Goal: Check status: Check status

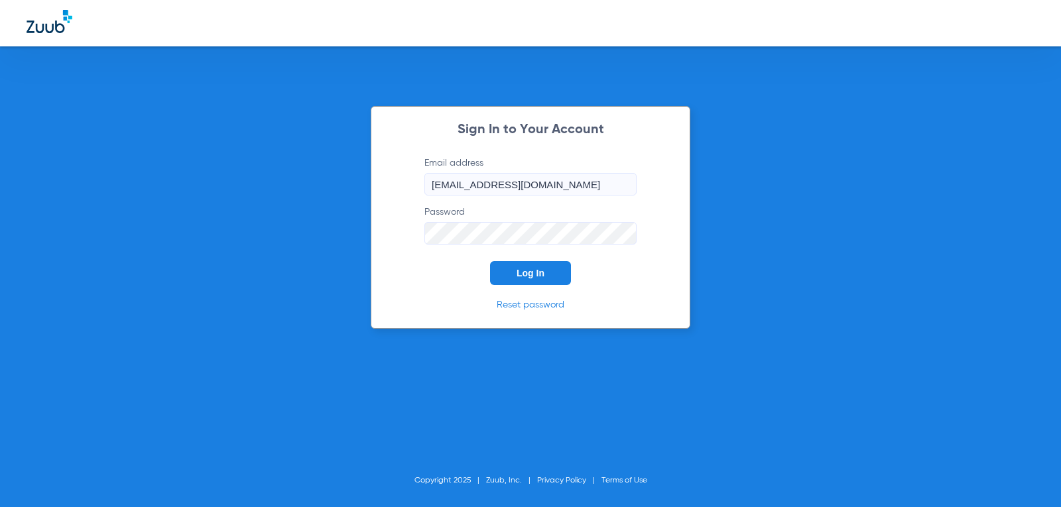
click at [545, 278] on button "Log In" at bounding box center [530, 273] width 81 height 24
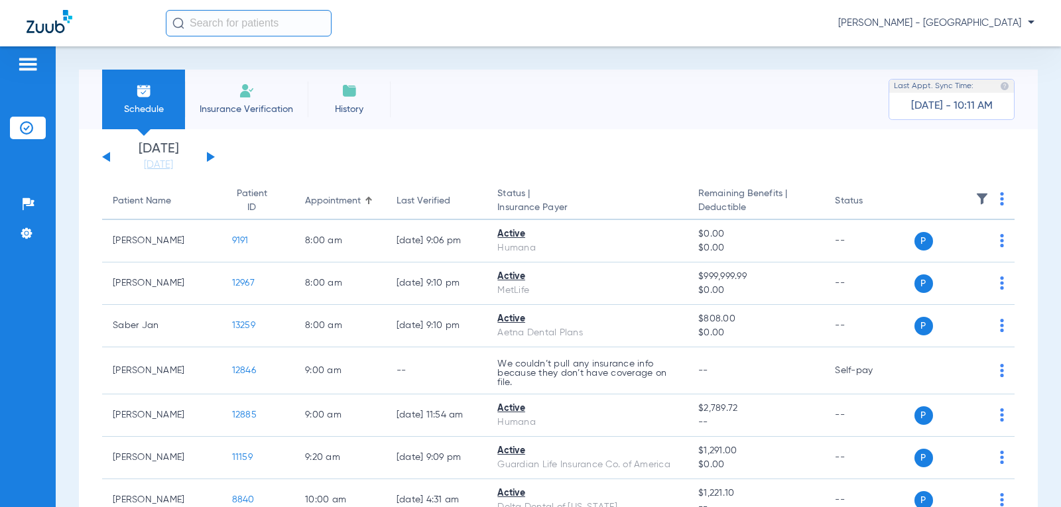
click at [210, 158] on button at bounding box center [211, 157] width 8 height 10
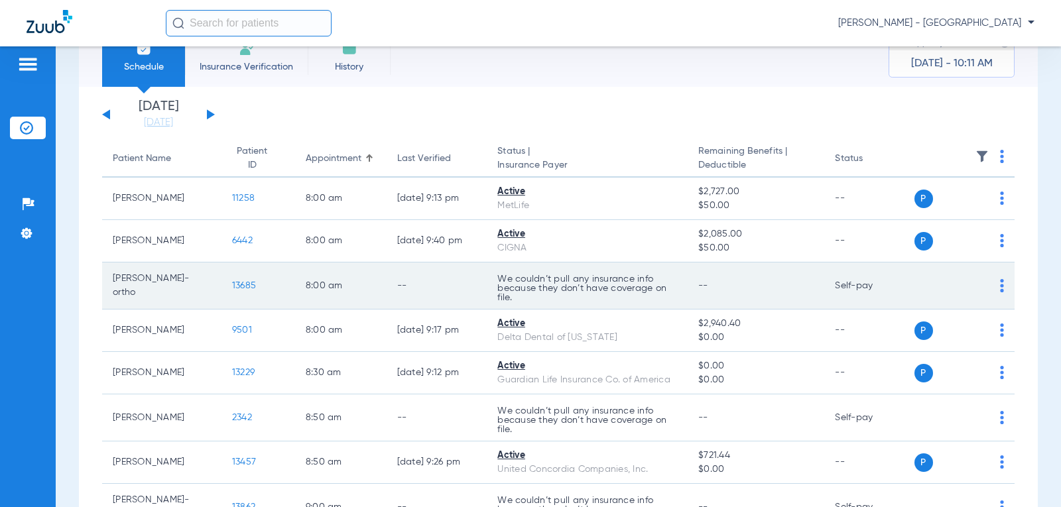
scroll to position [66, 0]
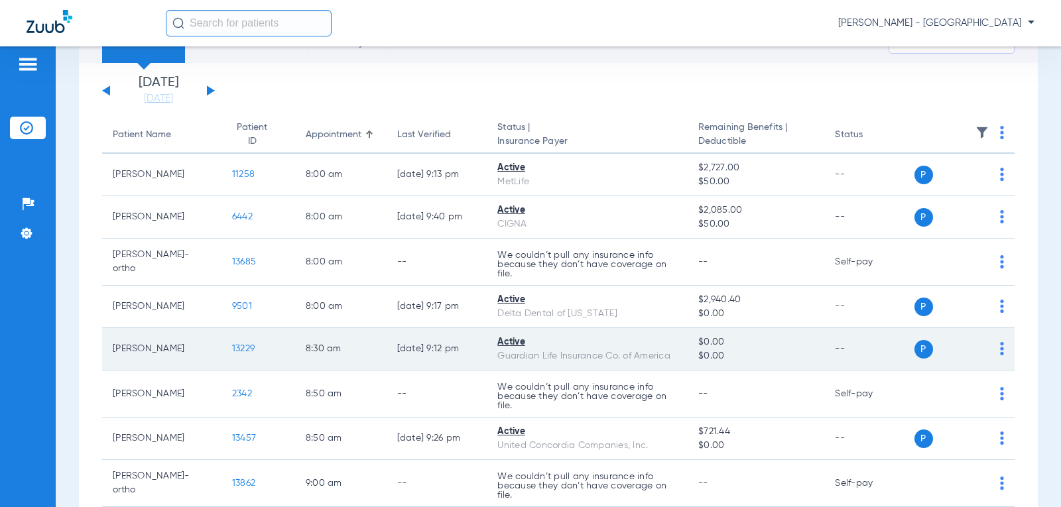
click at [237, 347] on span "13229" at bounding box center [243, 348] width 23 height 9
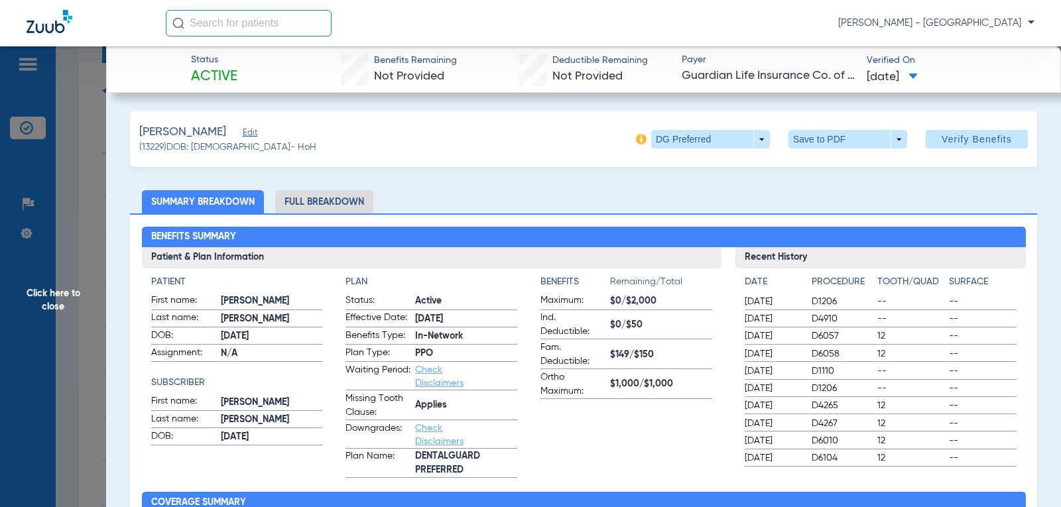
click at [70, 278] on span "Click here to close" at bounding box center [53, 299] width 106 height 507
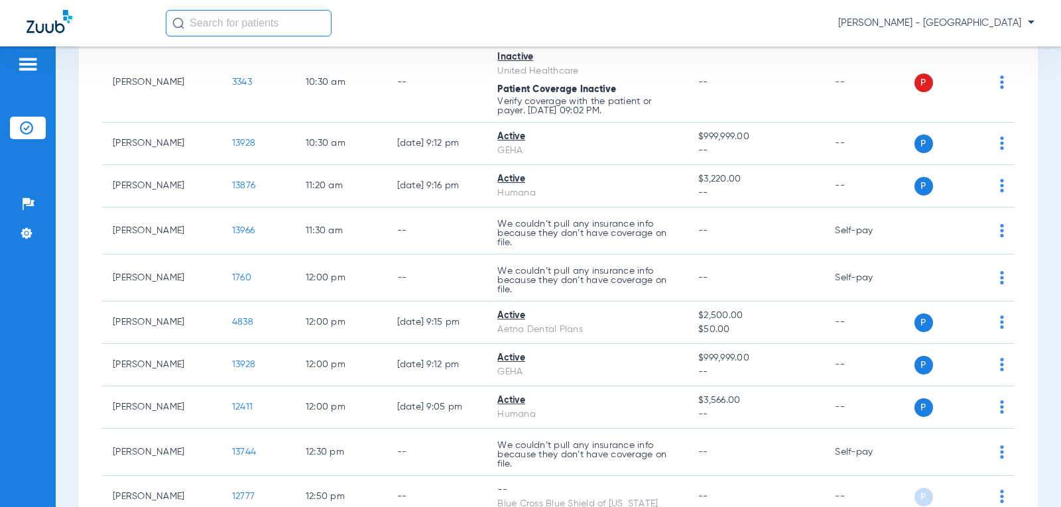
scroll to position [796, 0]
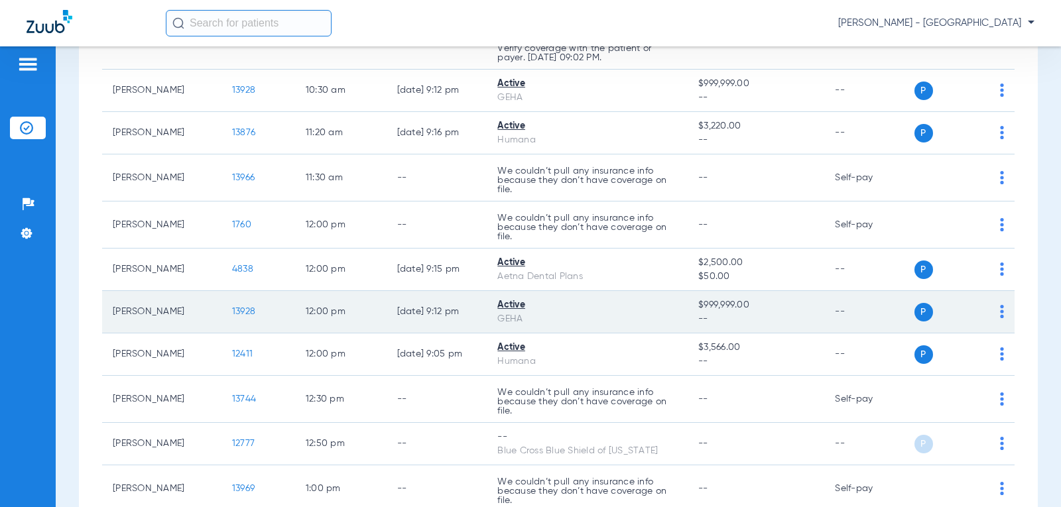
click at [239, 310] on span "13928" at bounding box center [243, 311] width 23 height 9
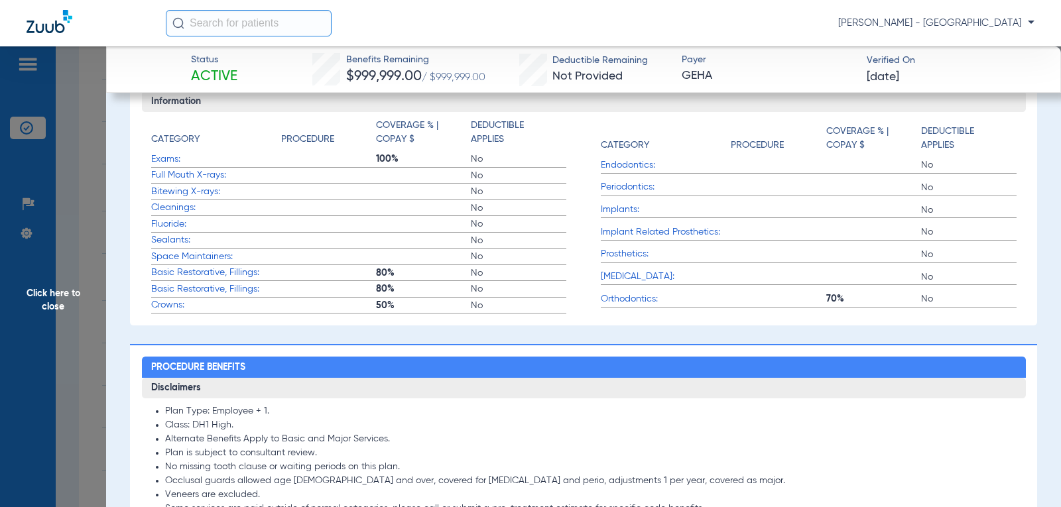
scroll to position [1152, 0]
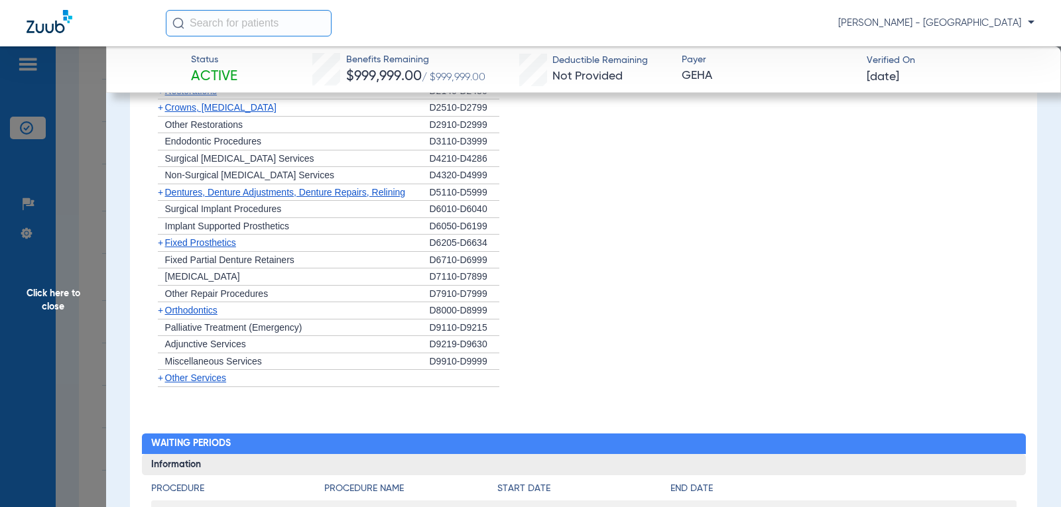
click at [207, 305] on span "Orthodontics" at bounding box center [191, 310] width 52 height 11
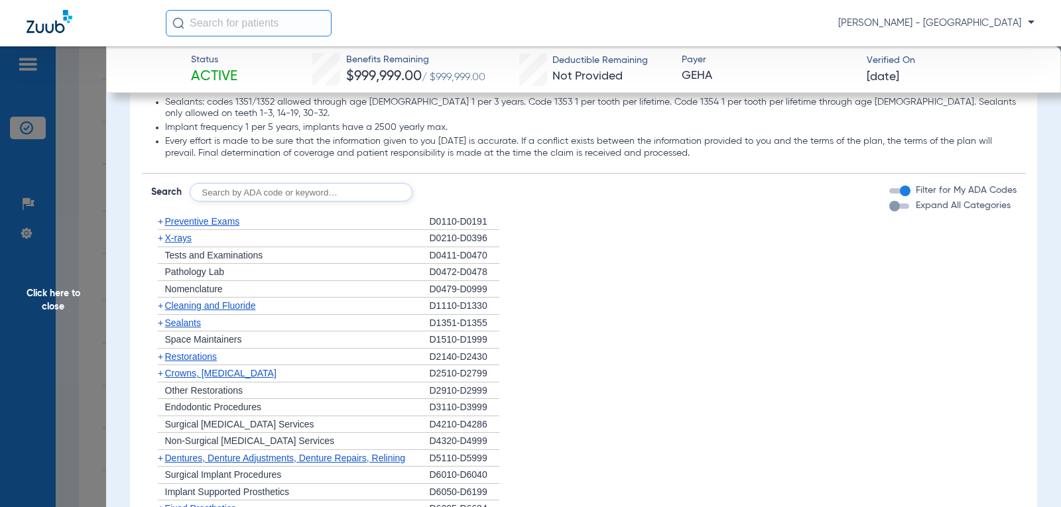
scroll to position [753, 0]
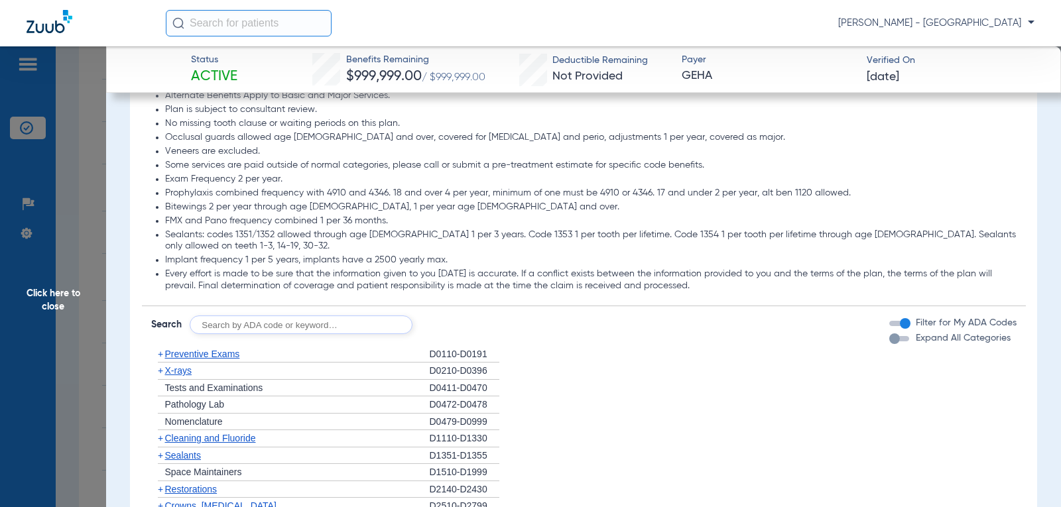
click at [48, 299] on span "Click here to close" at bounding box center [53, 299] width 106 height 507
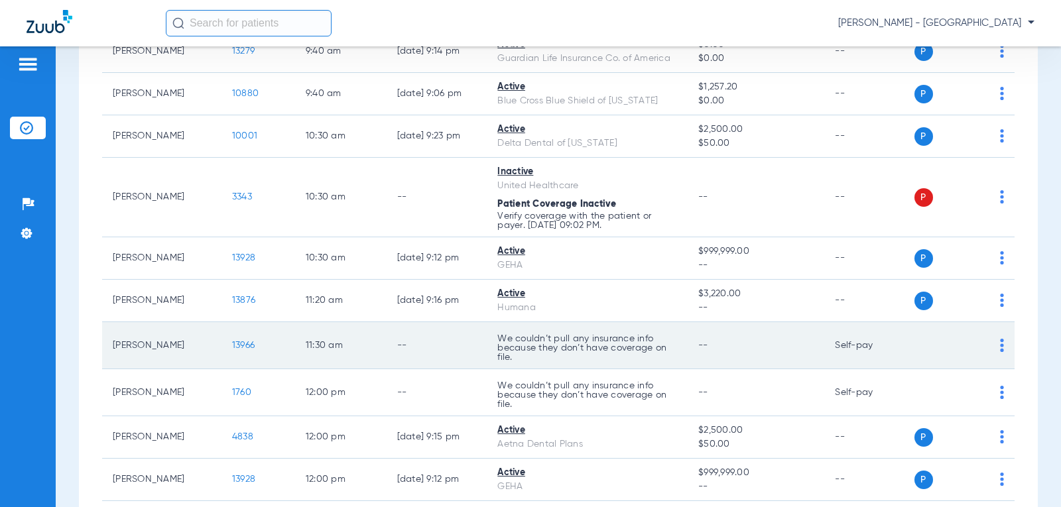
scroll to position [622, 0]
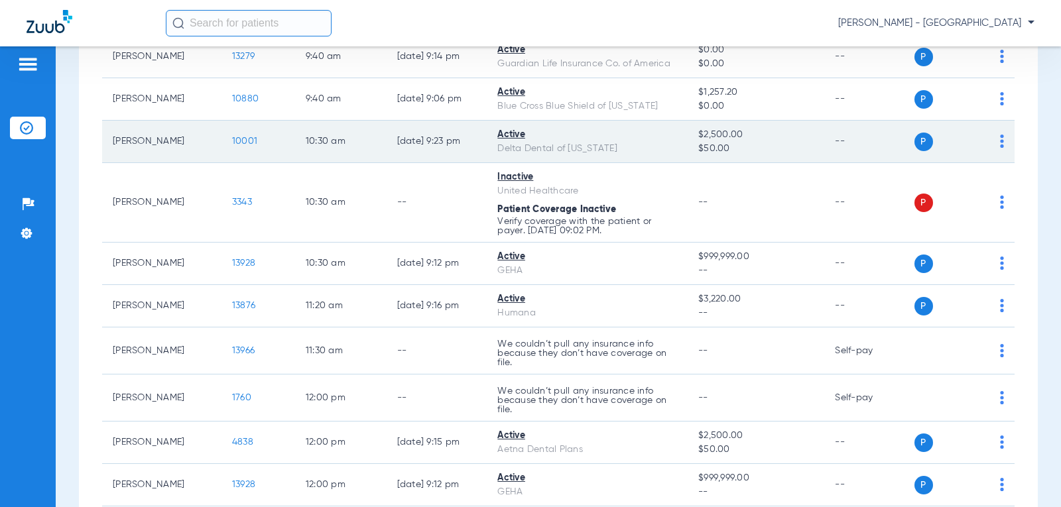
click at [241, 139] on span "10001" at bounding box center [244, 141] width 25 height 9
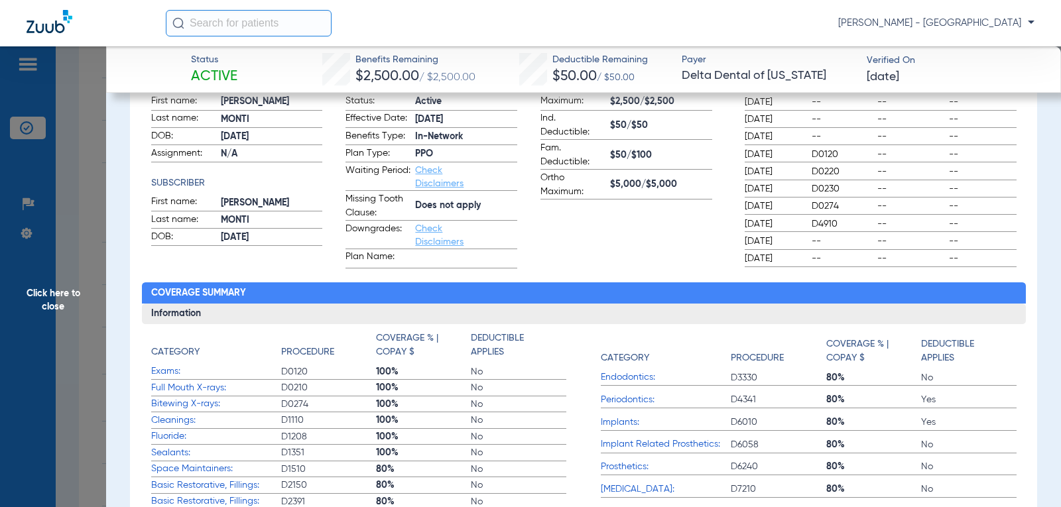
scroll to position [89, 0]
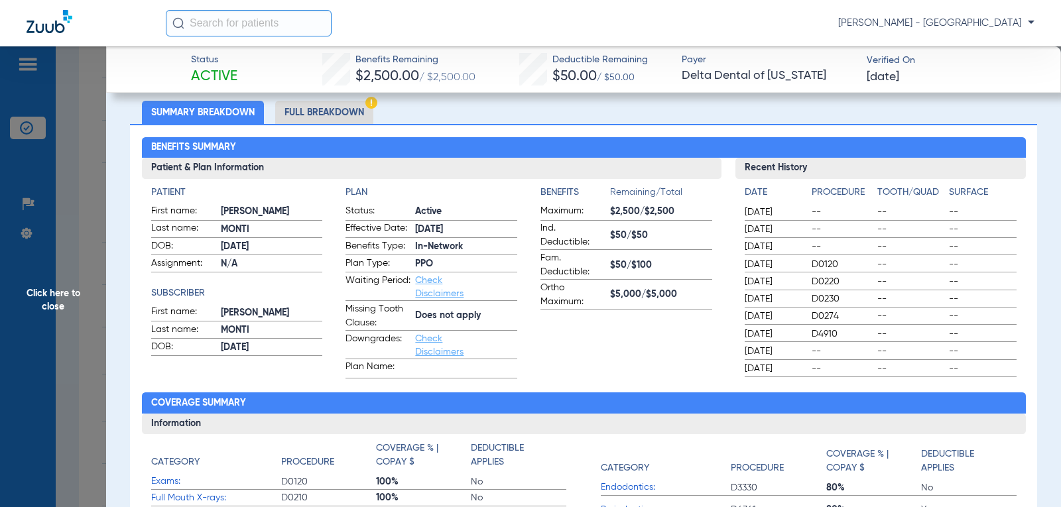
click at [68, 295] on span "Click here to close" at bounding box center [53, 299] width 106 height 507
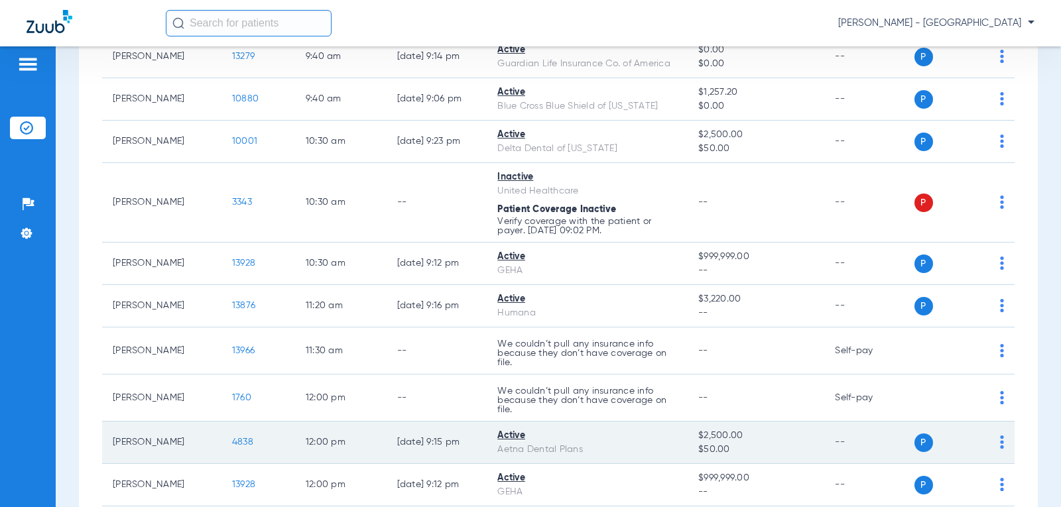
click at [232, 442] on span "4838" at bounding box center [242, 442] width 21 height 9
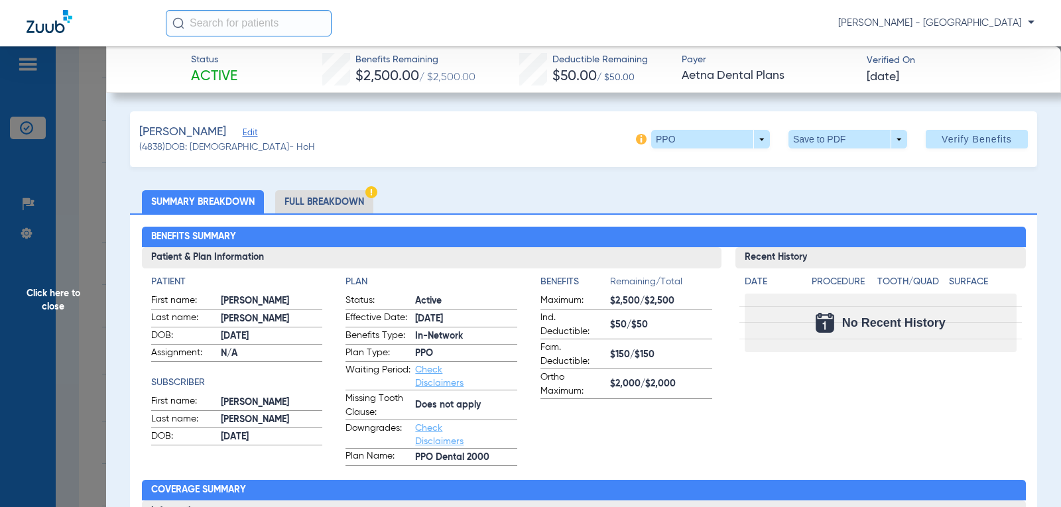
click at [56, 295] on span "Click here to close" at bounding box center [53, 299] width 106 height 507
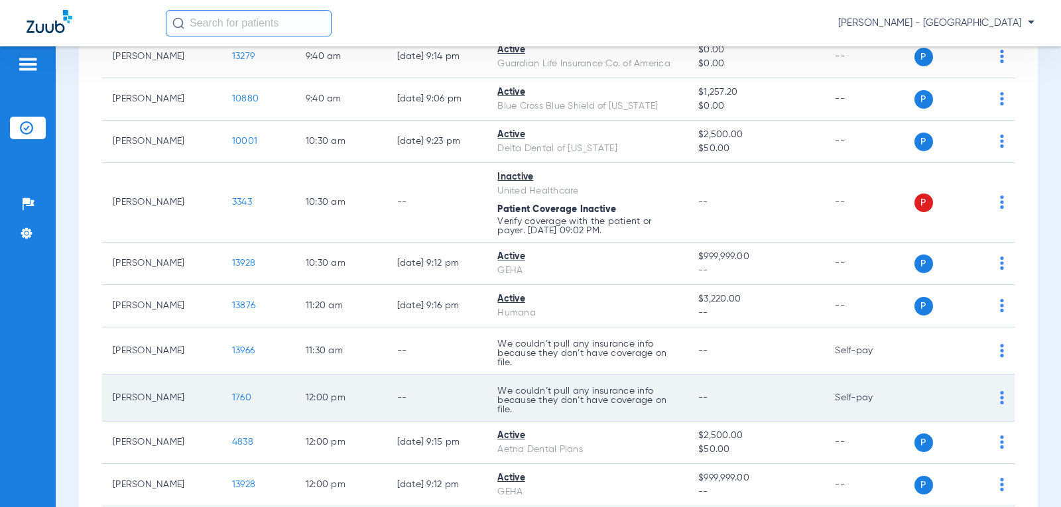
click at [235, 396] on span "1760" at bounding box center [241, 397] width 19 height 9
